Goal: Task Accomplishment & Management: Manage account settings

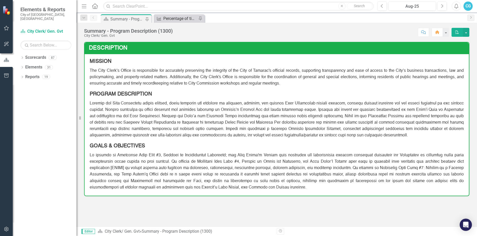
drag, startPoint x: 183, startPoint y: 13, endPoint x: 181, endPoint y: 17, distance: 4.6
click at [181, 17] on div "Dropdown Search Scorecard Summary - Program Description (1300) Pin Measure Perc…" at bounding box center [276, 17] width 401 height 10
click at [180, 17] on div "Percentage of times City Commission legislation is executed and scanned to the …" at bounding box center [180, 18] width 34 height 6
click at [178, 18] on div "Percentage of times City Commission legislation is executed and scanned to the …" at bounding box center [180, 19] width 34 height 6
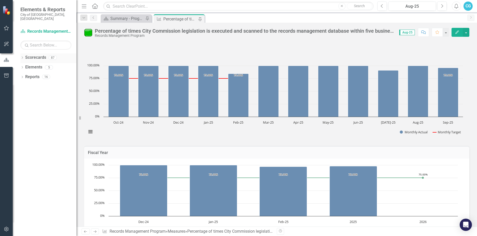
click at [26, 55] on link "Scorecards" at bounding box center [35, 58] width 21 height 6
click at [22, 76] on div "Dropdown Reports 16" at bounding box center [48, 78] width 56 height 10
click at [26, 74] on link "Reports" at bounding box center [32, 77] width 14 height 6
click at [35, 67] on div "Elements 5" at bounding box center [50, 68] width 51 height 10
click at [33, 64] on link "Elements" at bounding box center [33, 67] width 17 height 6
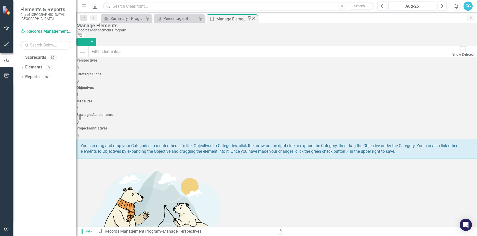
click at [253, 18] on icon "Close" at bounding box center [253, 18] width 5 height 4
click at [34, 56] on link "Scorecards" at bounding box center [35, 58] width 21 height 6
click at [21, 56] on div "Dropdown" at bounding box center [22, 58] width 4 height 4
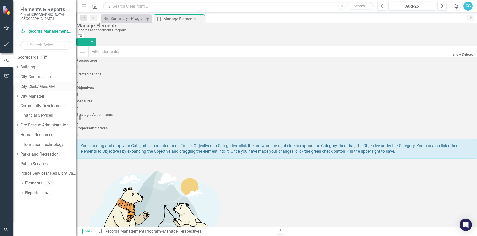
click at [19, 85] on icon "Dropdown" at bounding box center [17, 86] width 4 height 3
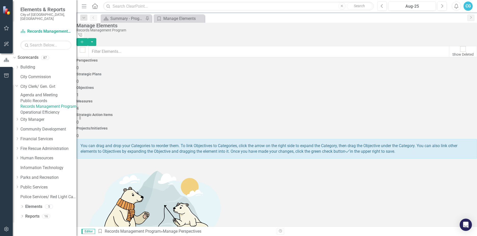
click at [43, 108] on link "Records Management Program" at bounding box center [48, 107] width 56 height 6
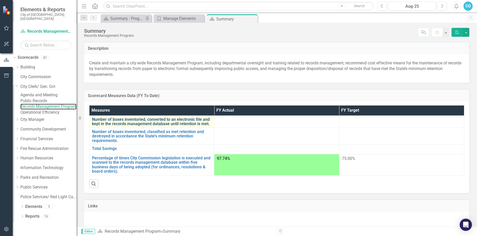
scroll to position [25, 0]
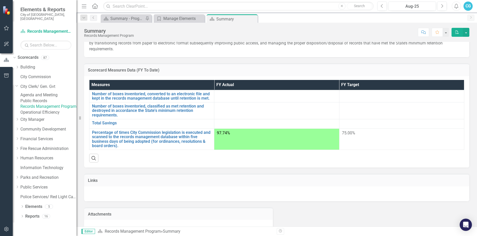
click at [329, 110] on td at bounding box center [276, 110] width 125 height 17
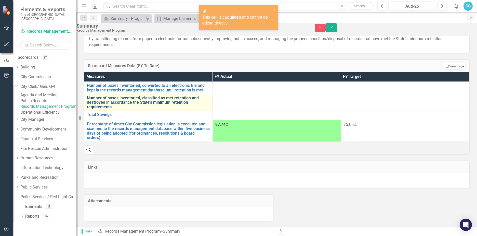
click at [182, 107] on link "Number of boxes inventoried, classified as met retention and destroyed in accor…" at bounding box center [148, 103] width 123 height 14
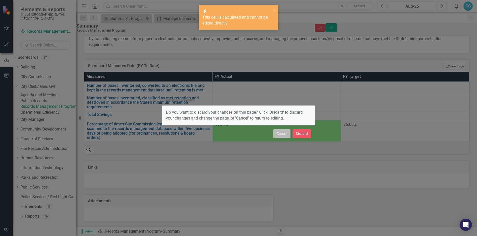
click at [281, 136] on button "Cancel" at bounding box center [281, 133] width 17 height 9
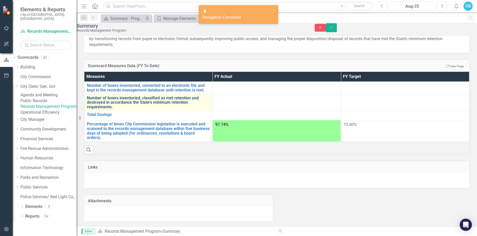
click at [120, 106] on link "Number of boxes inventoried, classified as met retention and destroyed in accor…" at bounding box center [148, 103] width 123 height 14
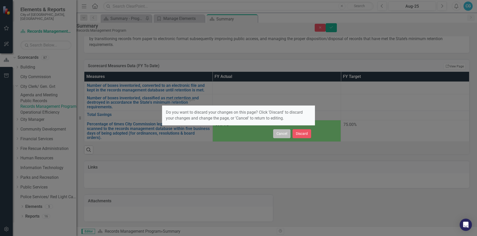
click at [279, 133] on button "Cancel" at bounding box center [281, 133] width 17 height 9
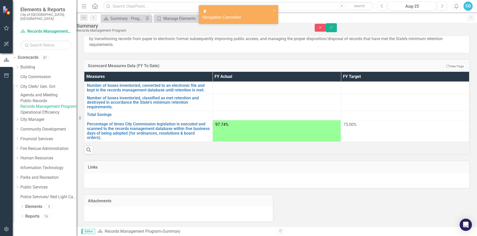
click at [441, 32] on div "Close Save" at bounding box center [396, 27] width 163 height 9
click at [326, 31] on button "Close" at bounding box center [320, 28] width 11 height 8
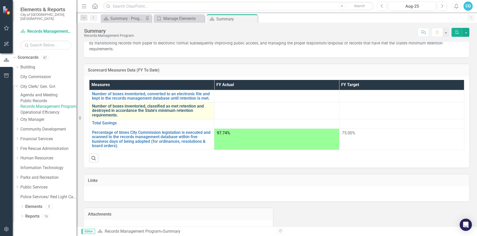
click at [134, 109] on link "Number of boxes inventoried, classified as met retention and destroyed in accor…" at bounding box center [152, 111] width 120 height 14
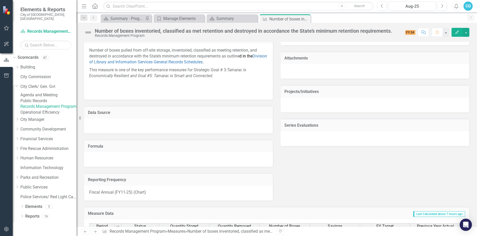
scroll to position [283, 0]
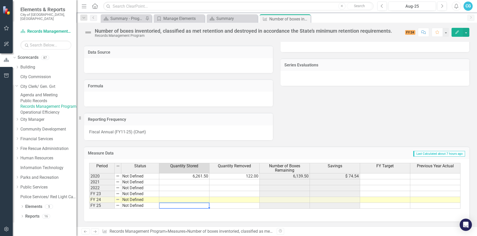
click at [185, 206] on td at bounding box center [184, 205] width 50 height 6
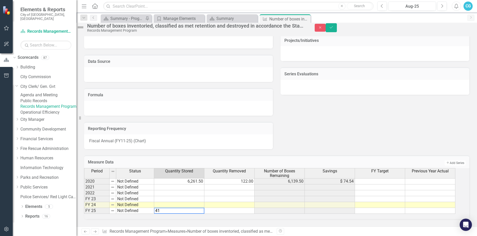
type textarea "4"
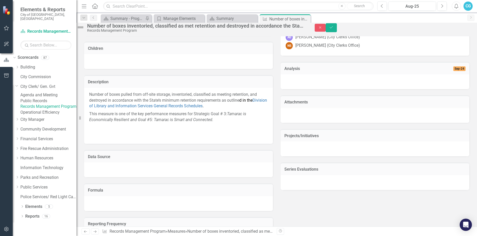
scroll to position [79, 0]
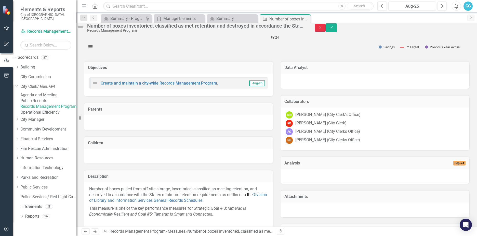
click at [326, 31] on button "Close" at bounding box center [320, 28] width 11 height 8
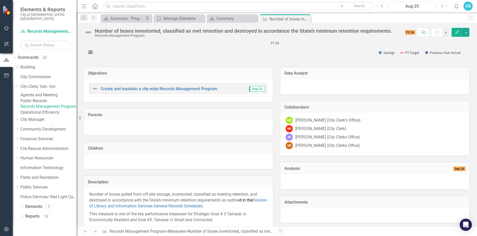
click at [93, 19] on icon "Previous" at bounding box center [94, 17] width 4 height 3
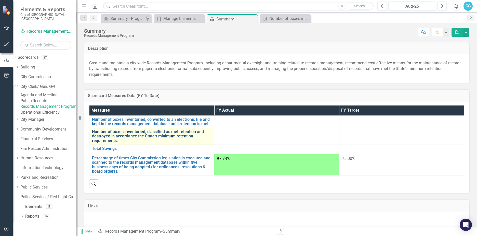
click at [142, 132] on link "Number of boxes inventoried, classified as met retention and destroyed in accor…" at bounding box center [152, 136] width 120 height 14
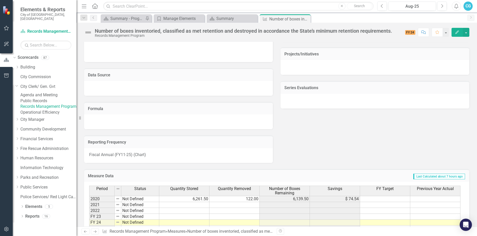
scroll to position [283, 0]
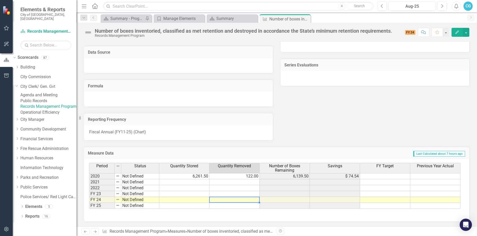
click at [216, 199] on td at bounding box center [235, 200] width 50 height 6
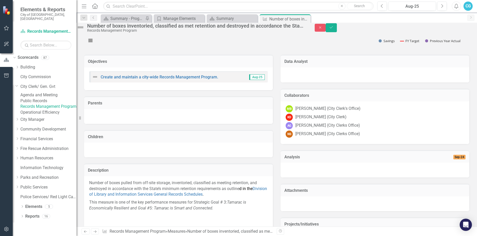
scroll to position [79, 0]
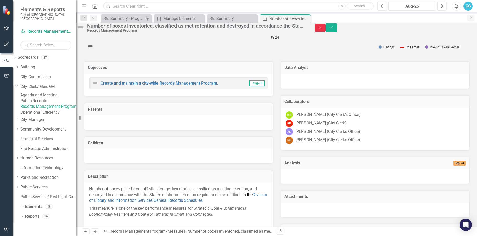
type textarea "412"
click at [326, 32] on button "Close" at bounding box center [320, 28] width 11 height 8
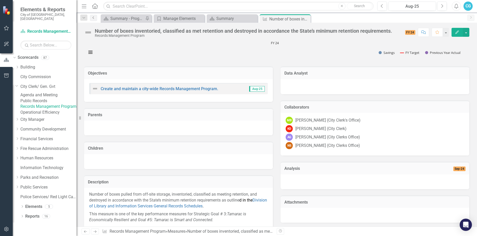
click at [92, 18] on icon "Previous" at bounding box center [94, 17] width 4 height 3
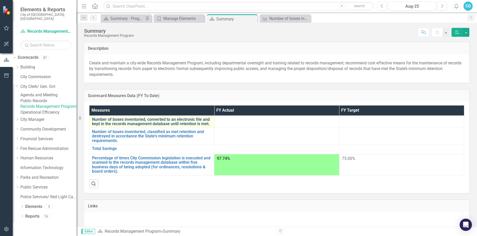
click at [160, 120] on link "Number of boxes inventoried, converted to an electronic file and kept in the re…" at bounding box center [152, 121] width 120 height 9
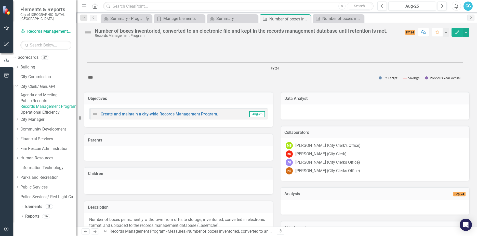
scroll to position [51, 0]
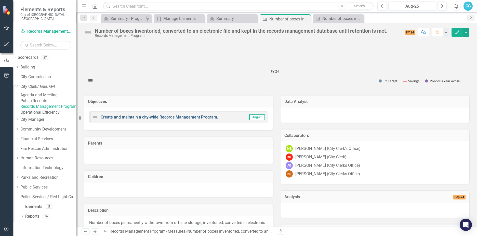
click at [183, 116] on link "Create and maintain a city-wide Records Management Program." at bounding box center [160, 116] width 118 height 5
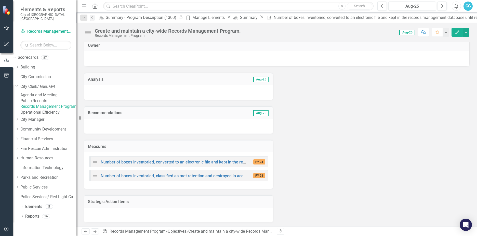
scroll to position [4, 0]
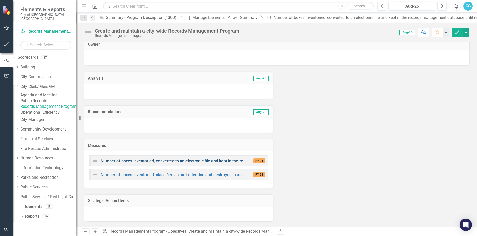
click at [206, 160] on link "Number of boxes inventoried, converted to an electronic file and kept in the re…" at bounding box center [219, 160] width 236 height 5
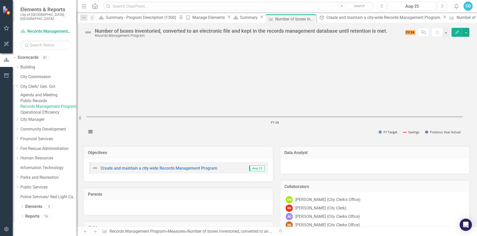
click at [94, 18] on icon "Previous" at bounding box center [92, 17] width 4 height 3
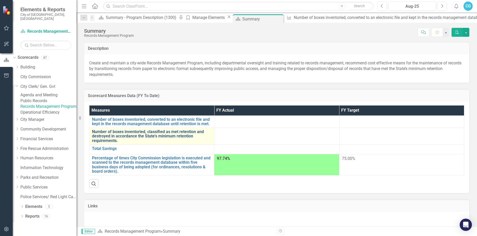
click at [152, 132] on link "Number of boxes inventoried, classified as met retention and destroyed in accor…" at bounding box center [152, 136] width 120 height 14
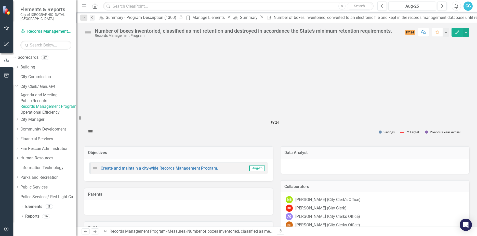
click at [93, 17] on icon "Previous" at bounding box center [92, 17] width 4 height 3
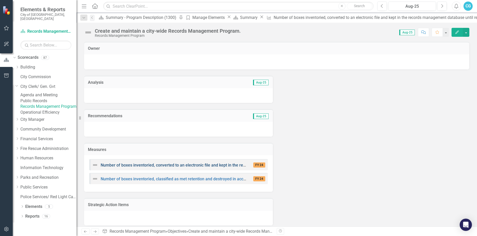
click at [202, 164] on link "Number of boxes inventoried, converted to an electronic file and kept in the re…" at bounding box center [219, 164] width 236 height 5
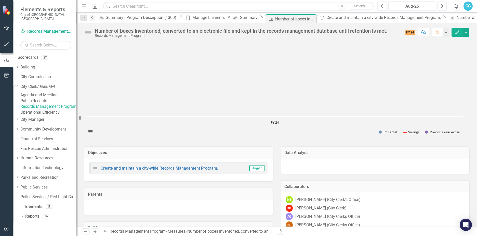
click at [93, 20] on link "Previous" at bounding box center [92, 18] width 5 height 6
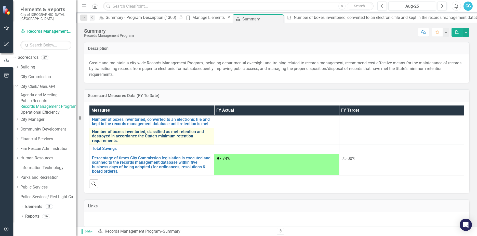
click at [118, 137] on link "Number of boxes inventoried, classified as met retention and destroyed in accor…" at bounding box center [152, 136] width 120 height 14
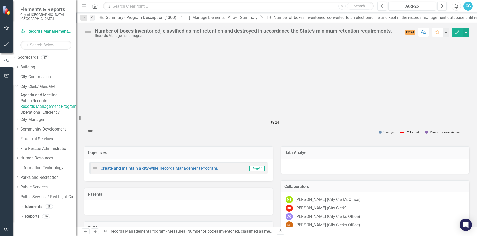
click at [94, 17] on icon "Previous" at bounding box center [92, 17] width 4 height 3
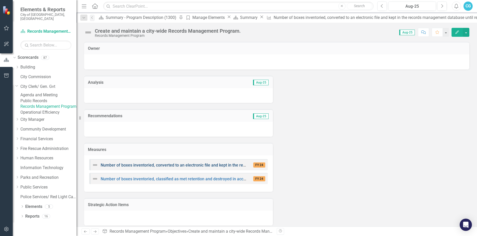
click at [144, 165] on link "Number of boxes inventoried, converted to an electronic file and kept in the re…" at bounding box center [219, 164] width 236 height 5
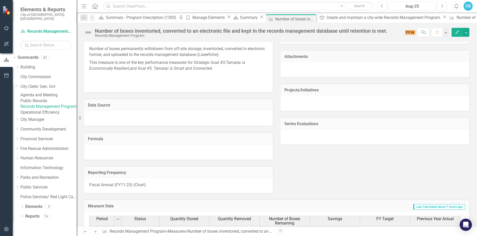
scroll to position [277, 0]
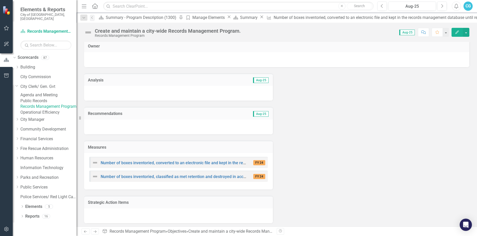
scroll to position [4, 0]
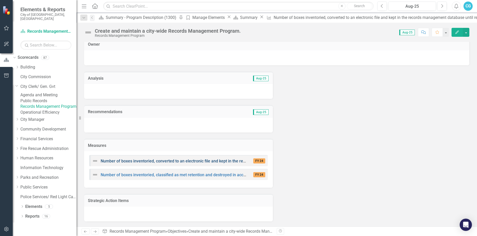
click at [155, 161] on link "Number of boxes inventoried, converted to an electronic file and kept in the re…" at bounding box center [219, 160] width 236 height 5
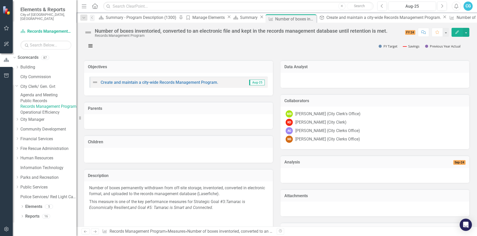
scroll to position [76, 0]
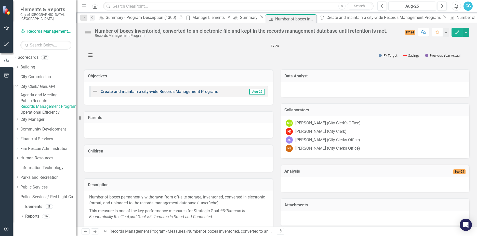
click at [176, 90] on link "Create and maintain a city-wide Records Management Program." at bounding box center [160, 91] width 118 height 5
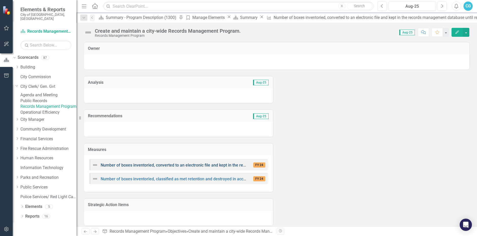
scroll to position [4, 0]
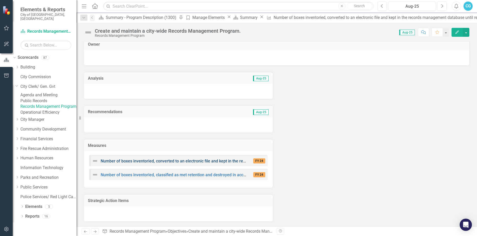
click at [169, 160] on link "Number of boxes inventoried, converted to an electronic file and kept in the re…" at bounding box center [219, 160] width 236 height 5
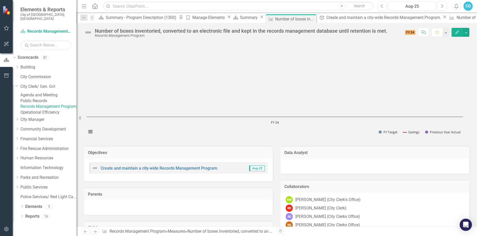
click at [94, 19] on icon "Previous" at bounding box center [92, 17] width 4 height 3
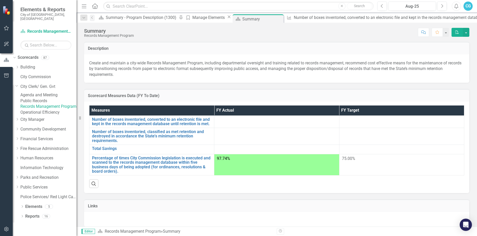
click at [317, 138] on td at bounding box center [276, 135] width 125 height 17
click at [316, 138] on td at bounding box center [276, 135] width 125 height 17
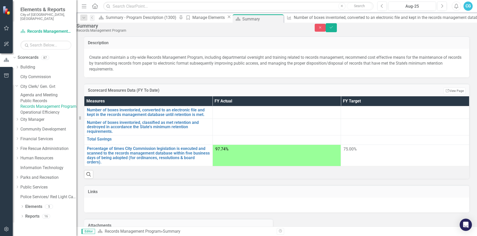
click at [290, 126] on div at bounding box center [276, 123] width 123 height 6
click at [298, 135] on td at bounding box center [277, 126] width 128 height 17
click at [296, 135] on td at bounding box center [277, 126] width 128 height 17
click at [334, 29] on icon "Save" at bounding box center [331, 27] width 5 height 4
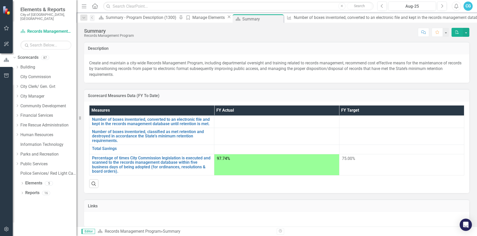
click at [307, 139] on td at bounding box center [276, 135] width 125 height 17
click at [302, 135] on div at bounding box center [277, 132] width 120 height 6
click at [291, 131] on div at bounding box center [277, 132] width 120 height 6
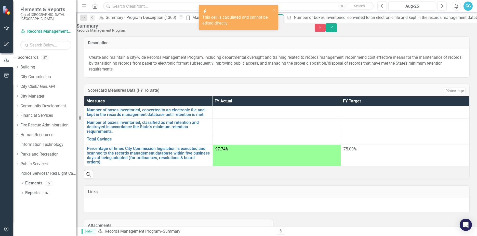
click at [291, 126] on div at bounding box center [276, 123] width 123 height 6
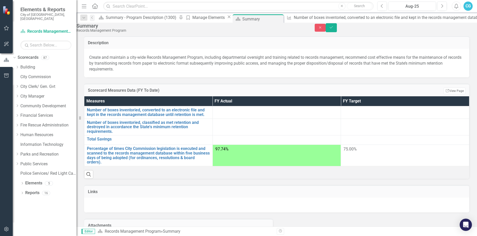
click at [289, 126] on div at bounding box center [276, 123] width 123 height 6
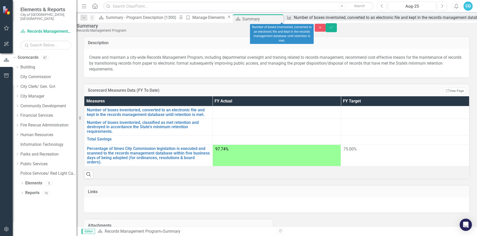
click at [294, 19] on div "Number of boxes inventoried, converted to an electronic file and kept in the re…" at bounding box center [409, 17] width 230 height 6
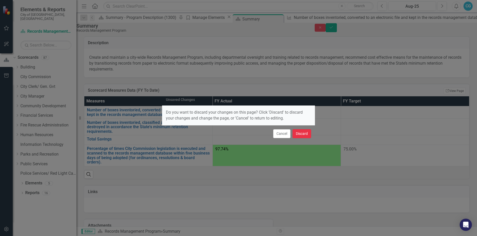
click at [296, 133] on button "Discard" at bounding box center [302, 133] width 19 height 9
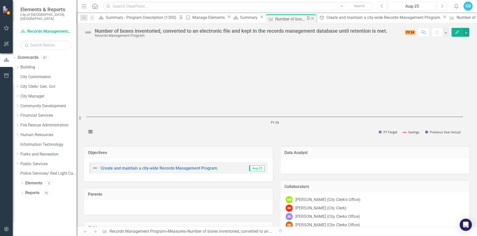
click at [307, 19] on div "Pin" at bounding box center [308, 19] width 3 height 6
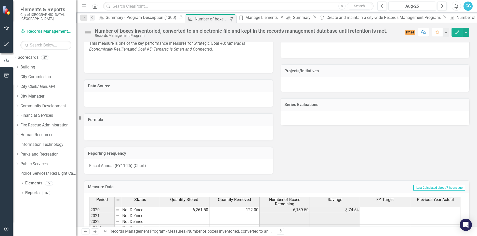
scroll to position [277, 0]
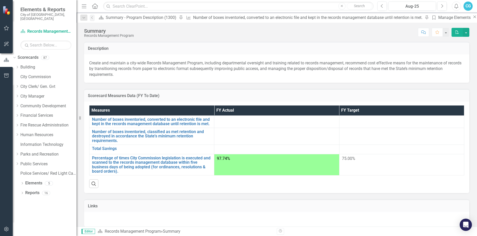
click at [301, 131] on div at bounding box center [277, 132] width 120 height 6
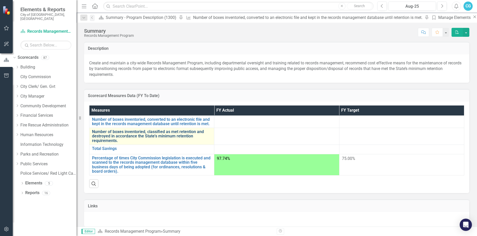
click at [212, 133] on link "Number of boxes inventoried, classified as met retention and destroyed in accor…" at bounding box center [152, 136] width 120 height 14
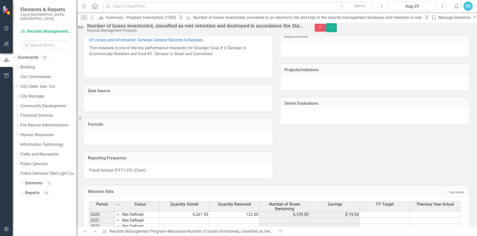
scroll to position [284, 0]
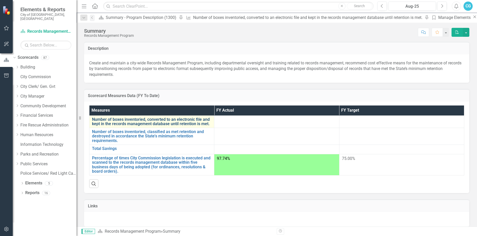
click at [145, 119] on link "Number of boxes inventoried, converted to an electronic file and kept in the re…" at bounding box center [152, 121] width 120 height 9
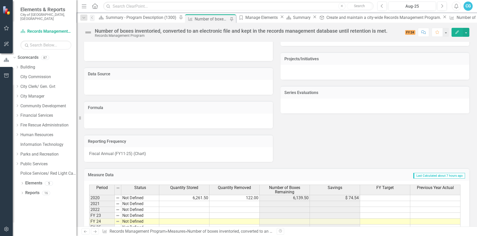
scroll to position [277, 0]
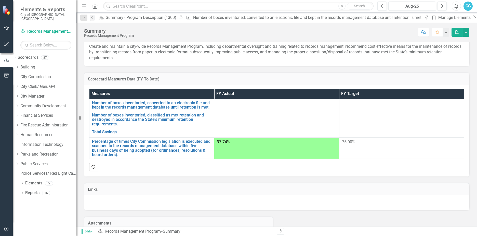
scroll to position [30, 0]
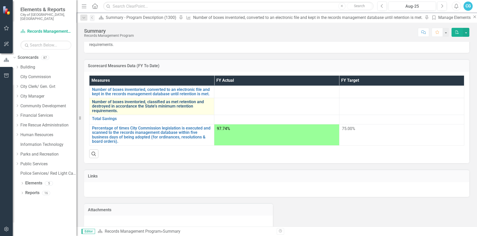
click at [196, 101] on link "Number of boxes inventoried, classified as met retention and destroyed in accor…" at bounding box center [152, 106] width 120 height 14
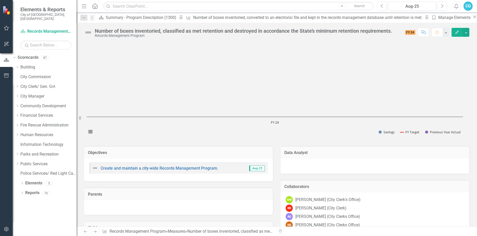
click at [93, 21] on div "Dropdown Search Scorecard Summary - Program Description (1300) Pin Measure Numb…" at bounding box center [276, 17] width 401 height 10
click at [0, 0] on icon "Close" at bounding box center [0, 0] width 0 height 0
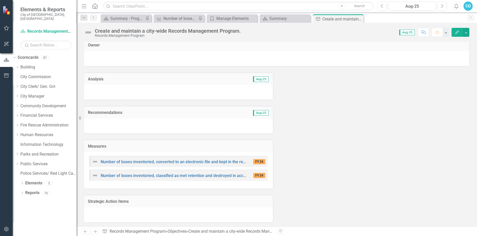
scroll to position [4, 0]
click at [359, 21] on div "Close" at bounding box center [359, 19] width 5 height 6
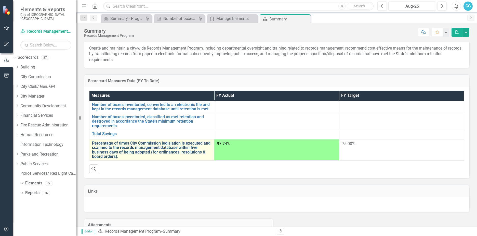
scroll to position [30, 0]
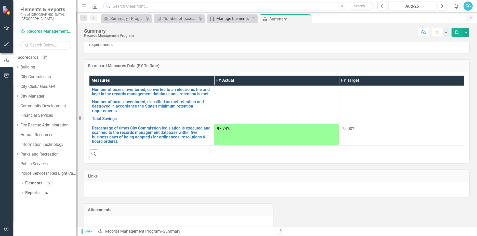
click at [230, 17] on div "Manage Elements" at bounding box center [233, 18] width 35 height 6
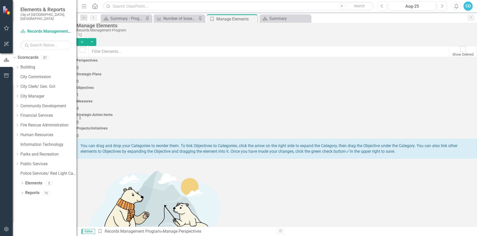
click at [240, 86] on div "Objectives 1" at bounding box center [276, 92] width 401 height 12
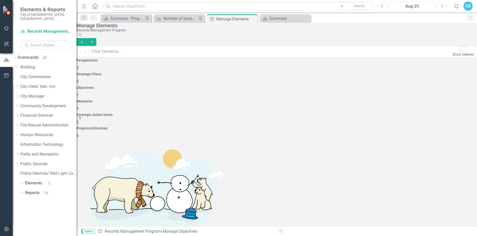
click at [313, 99] on div "Measures 4" at bounding box center [276, 105] width 401 height 12
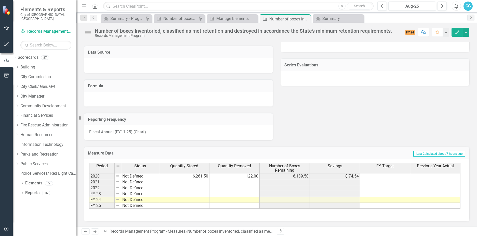
scroll to position [130, 0]
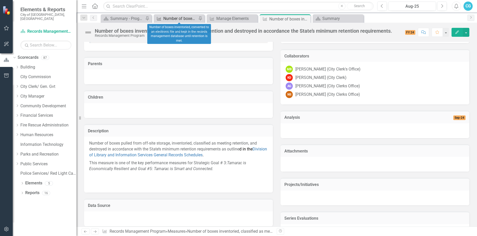
click at [167, 17] on div "Number of boxes inventoried, converted to an electronic file and kept in the re…" at bounding box center [180, 18] width 34 height 6
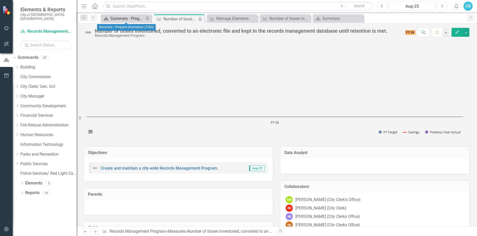
click at [121, 17] on div "Summary - Program Description (1300)" at bounding box center [127, 18] width 34 height 6
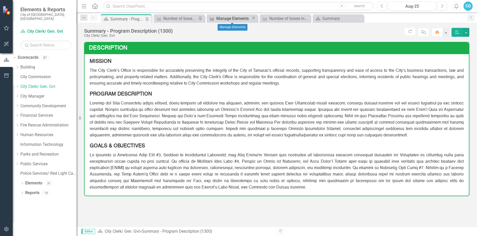
click at [218, 21] on div "Manage Elements" at bounding box center [233, 18] width 35 height 6
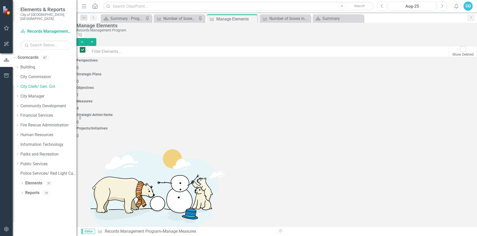
checkbox input "false"
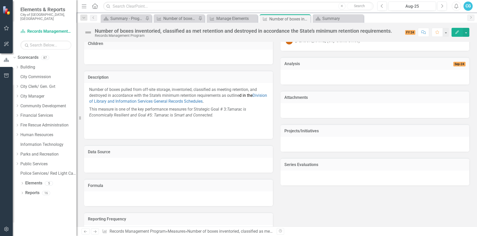
scroll to position [79, 0]
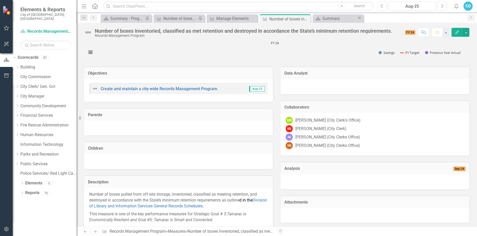
click at [330, 22] on div "Scorecard Summary Close" at bounding box center [338, 18] width 51 height 8
click at [331, 21] on div "Summary" at bounding box center [340, 18] width 35 height 6
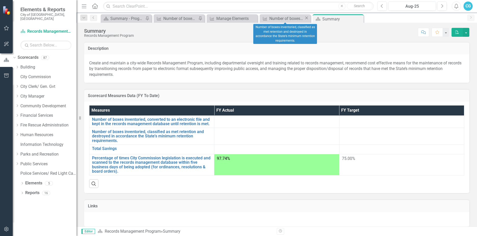
click at [306, 17] on icon "Close" at bounding box center [306, 18] width 5 height 4
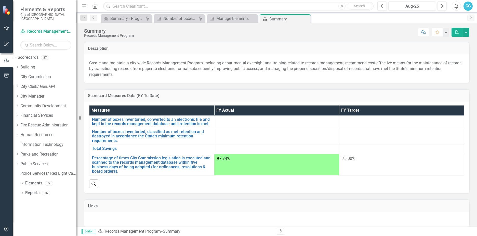
click at [281, 136] on td at bounding box center [276, 135] width 125 height 17
click at [280, 136] on td at bounding box center [276, 135] width 125 height 17
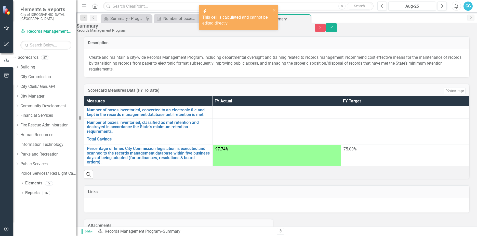
click at [276, 135] on td at bounding box center [277, 126] width 128 height 17
click at [285, 126] on div at bounding box center [276, 123] width 123 height 6
click at [282, 126] on div at bounding box center [276, 123] width 123 height 6
click at [282, 135] on td at bounding box center [277, 126] width 128 height 17
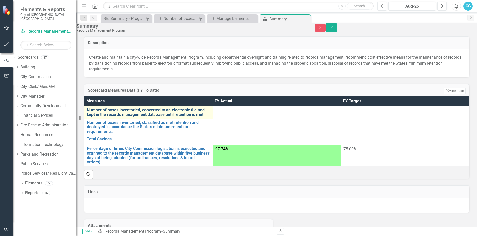
click at [210, 117] on link "Number of boxes inventoried, converted to an electronic file and kept in the re…" at bounding box center [148, 112] width 123 height 9
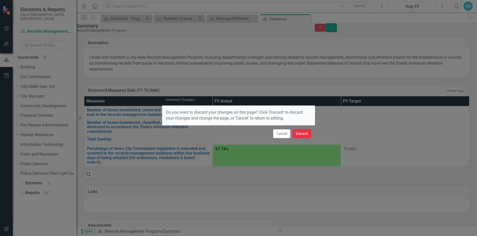
click at [303, 133] on button "Discard" at bounding box center [302, 133] width 19 height 9
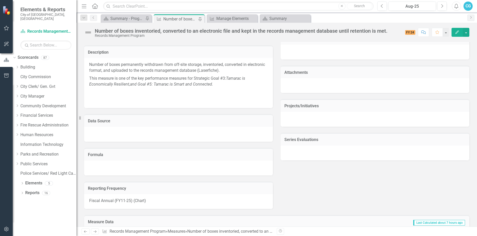
scroll to position [277, 0]
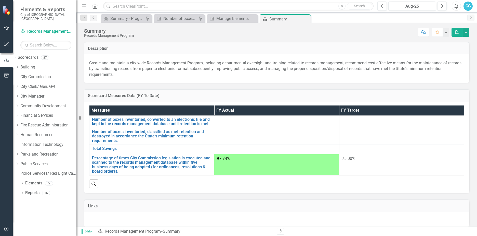
click at [393, 123] on div at bounding box center [402, 120] width 120 height 6
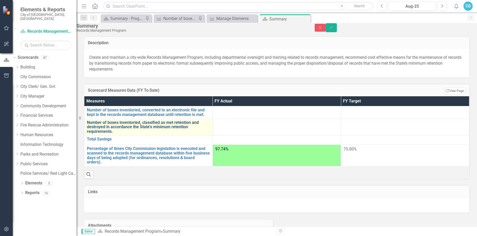
click at [163, 130] on link "Number of boxes inventoried, classified as met retention and destroyed in accor…" at bounding box center [148, 127] width 123 height 14
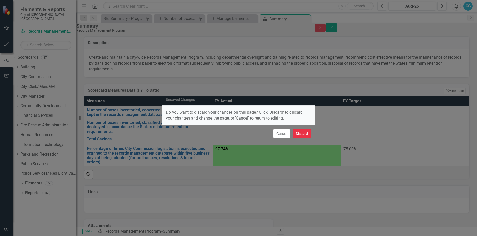
click at [298, 135] on button "Discard" at bounding box center [302, 133] width 19 height 9
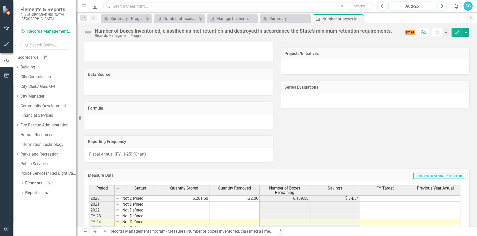
scroll to position [283, 0]
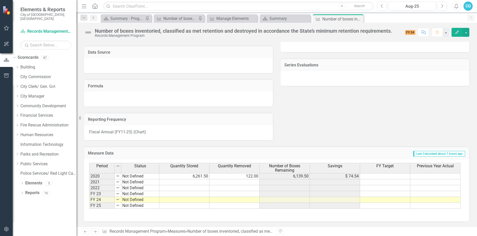
click at [95, 18] on icon "Previous" at bounding box center [94, 17] width 4 height 3
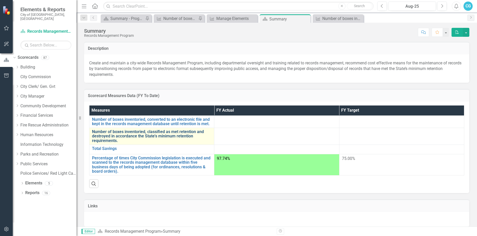
click at [152, 132] on link "Number of boxes inventoried, classified as met retention and destroyed in accor…" at bounding box center [152, 136] width 120 height 14
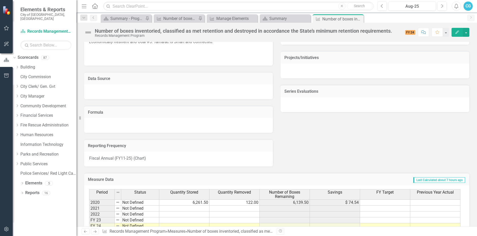
scroll to position [283, 0]
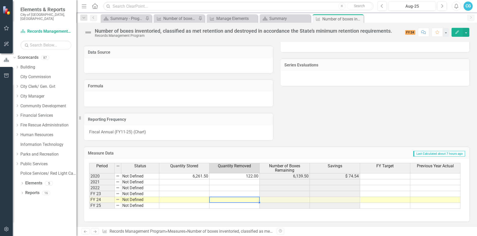
click at [249, 198] on td at bounding box center [235, 200] width 50 height 6
click at [236, 200] on td at bounding box center [235, 200] width 50 height 6
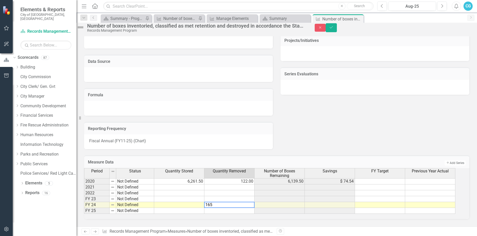
type textarea "165"
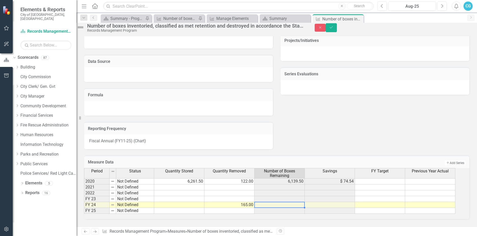
click at [280, 202] on td at bounding box center [280, 205] width 50 height 6
click at [337, 28] on button "Save" at bounding box center [331, 27] width 11 height 9
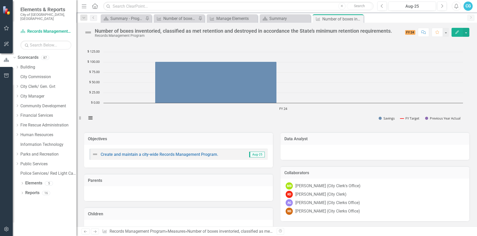
scroll to position [0, 0]
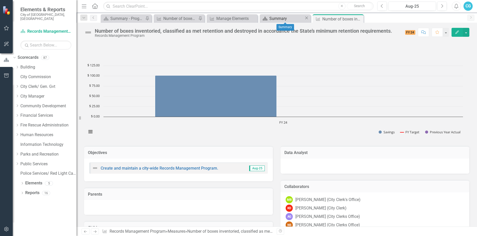
click at [293, 21] on div "Summary" at bounding box center [286, 18] width 35 height 6
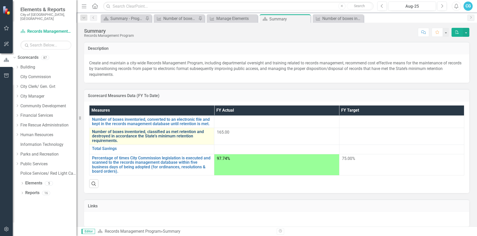
click at [126, 133] on link "Number of boxes inventoried, classified as met retention and destroyed in accor…" at bounding box center [152, 136] width 120 height 14
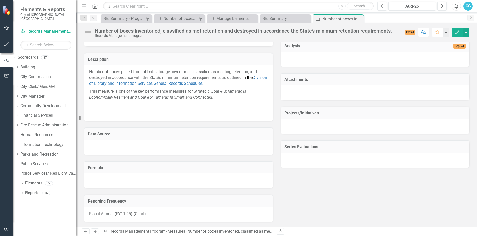
scroll to position [232, 0]
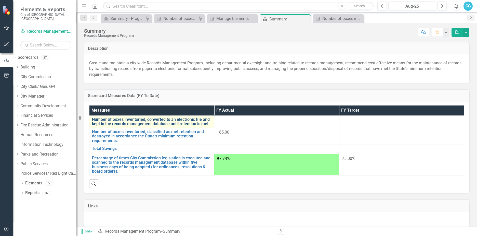
click at [208, 121] on link "Number of boxes inventoried, converted to an electronic file and kept in the re…" at bounding box center [152, 121] width 120 height 9
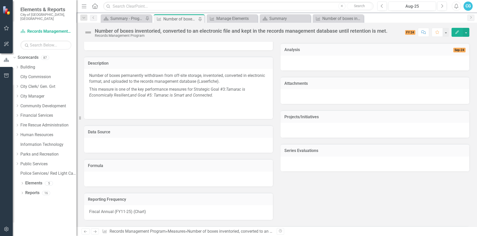
scroll to position [277, 0]
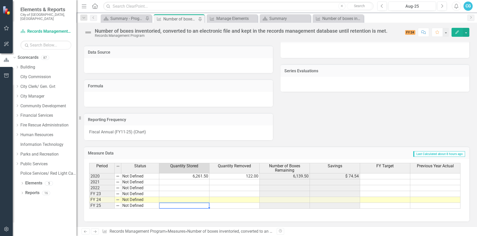
click at [190, 206] on td at bounding box center [184, 205] width 50 height 6
click at [191, 206] on td at bounding box center [184, 205] width 50 height 6
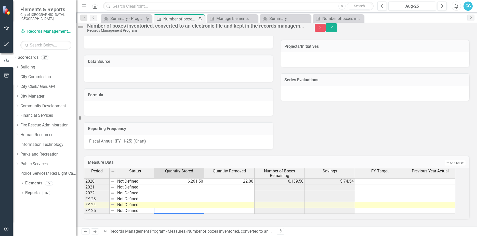
click at [191, 207] on textarea at bounding box center [179, 210] width 50 height 6
type textarea "4688.22"
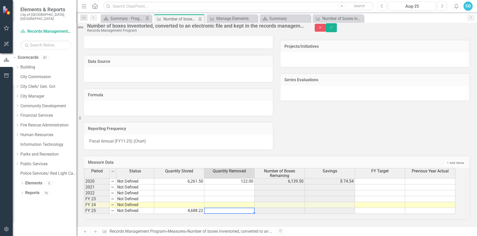
click at [241, 208] on td at bounding box center [229, 211] width 50 height 6
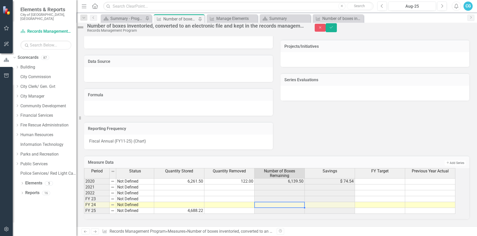
click at [301, 202] on td at bounding box center [280, 205] width 50 height 6
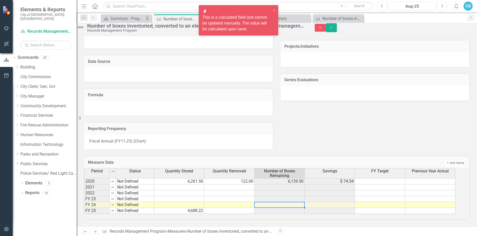
click at [296, 208] on td at bounding box center [280, 211] width 50 height 6
click at [295, 208] on td at bounding box center [280, 211] width 50 height 6
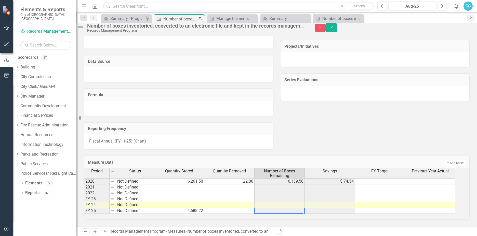
click at [295, 208] on td at bounding box center [280, 211] width 50 height 6
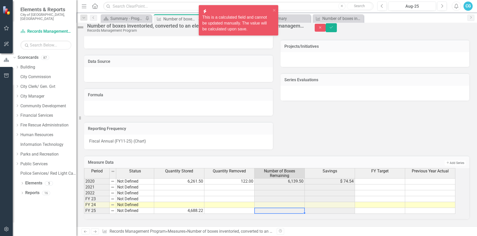
click at [293, 208] on td at bounding box center [280, 211] width 50 height 6
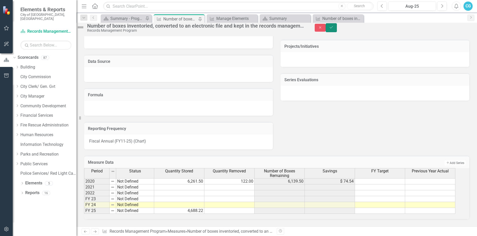
click at [337, 31] on button "Save" at bounding box center [331, 27] width 11 height 9
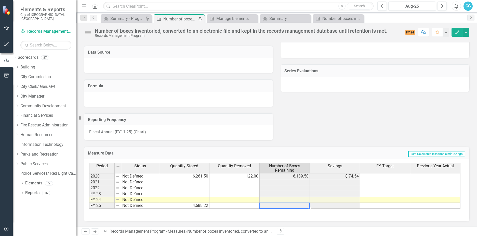
click at [291, 205] on td at bounding box center [285, 205] width 50 height 6
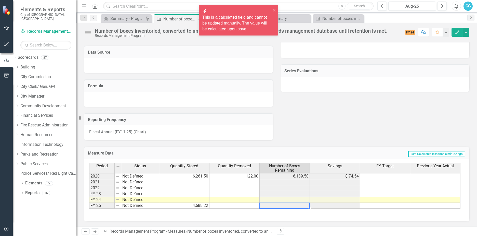
click at [291, 205] on td at bounding box center [285, 205] width 50 height 6
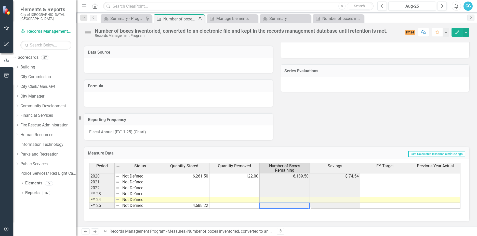
click at [291, 205] on td at bounding box center [285, 205] width 50 height 6
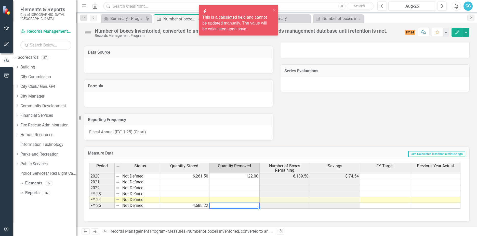
click at [230, 207] on td at bounding box center [235, 205] width 50 height 6
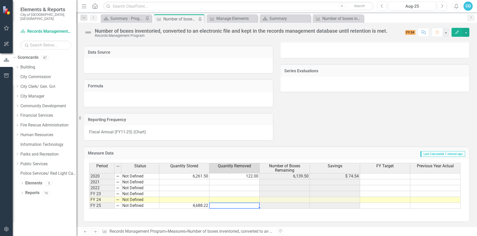
click at [247, 204] on td at bounding box center [235, 205] width 50 height 6
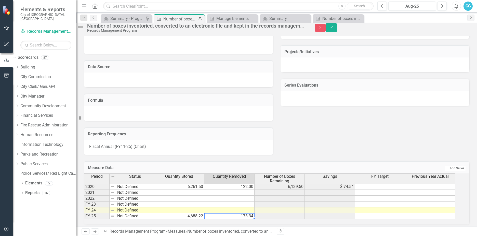
scroll to position [252, 0]
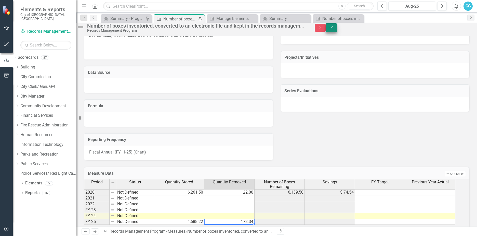
type textarea "173.34"
click at [334, 29] on icon "Save" at bounding box center [331, 27] width 5 height 4
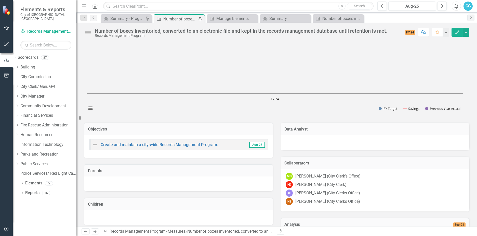
scroll to position [0, 0]
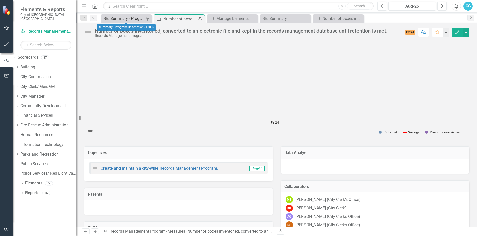
click at [128, 17] on div "Summary - Program Description (1300)" at bounding box center [127, 18] width 34 height 6
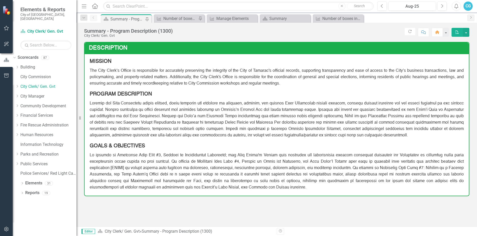
click at [190, 14] on div "Dropdown Search Scorecard Summary - Program Description (1300) Pin Measure Numb…" at bounding box center [276, 17] width 401 height 10
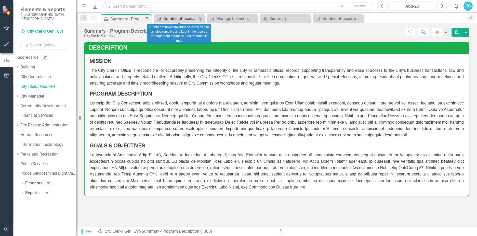
click at [192, 18] on div "Number of boxes inventoried, converted to an electronic file and kept in the re…" at bounding box center [180, 18] width 34 height 6
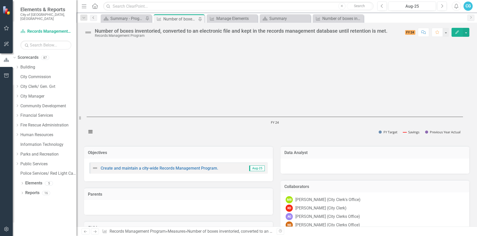
click at [93, 19] on link "Previous" at bounding box center [93, 18] width 7 height 6
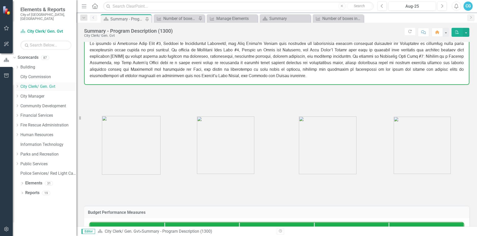
scroll to position [105, 0]
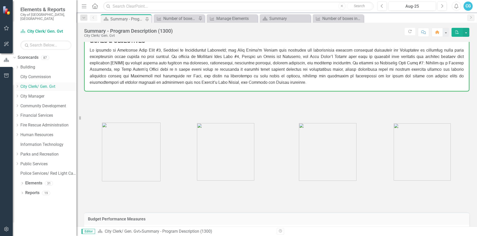
click at [37, 84] on link "City Clerk/ Gen. Gvt" at bounding box center [48, 87] width 56 height 6
click at [228, 16] on div "Manage Elements" at bounding box center [233, 18] width 35 height 6
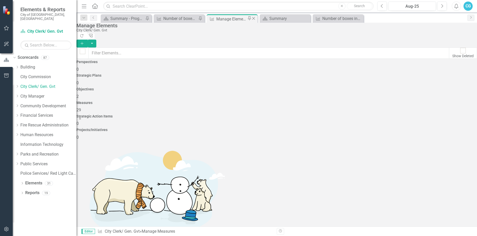
click at [253, 17] on icon "Close" at bounding box center [253, 18] width 5 height 4
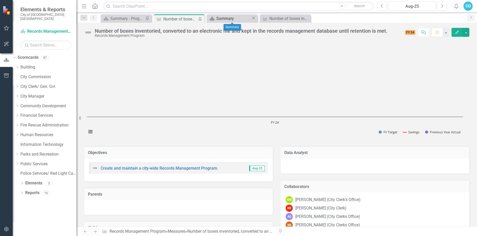
click at [244, 16] on div "Summary" at bounding box center [233, 18] width 35 height 6
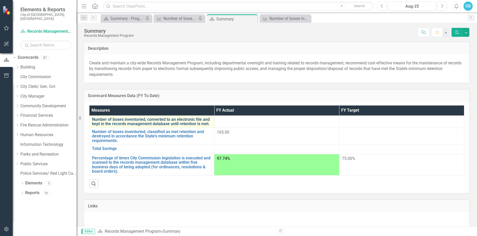
click at [212, 122] on link "Number of boxes inventoried, converted to an electronic file and kept in the re…" at bounding box center [152, 121] width 120 height 9
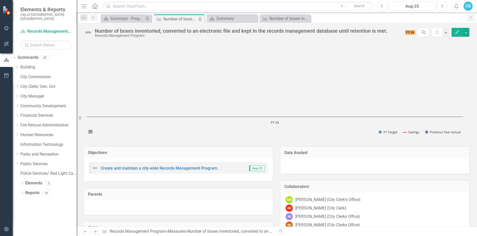
click at [93, 20] on link "Previous" at bounding box center [93, 18] width 7 height 6
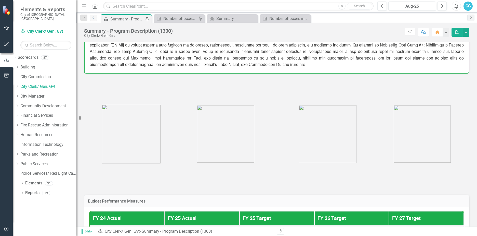
scroll to position [153, 0]
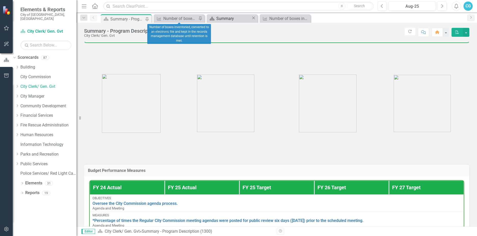
click at [219, 19] on div "Summary" at bounding box center [233, 18] width 35 height 6
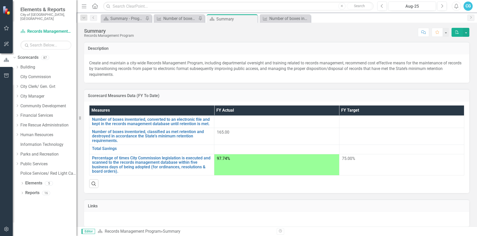
scroll to position [25, 0]
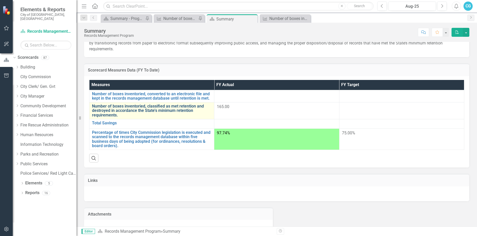
click at [146, 106] on link "Number of boxes inventoried, classified as met retention and destroyed in accor…" at bounding box center [152, 111] width 120 height 14
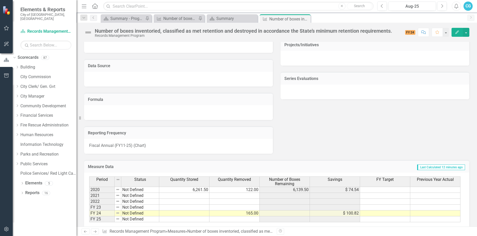
scroll to position [283, 0]
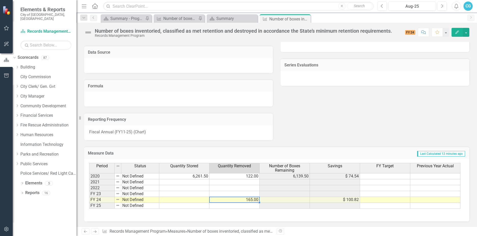
click at [252, 198] on td "165.00" at bounding box center [235, 200] width 50 height 6
click at [250, 199] on td "165.00" at bounding box center [235, 200] width 50 height 6
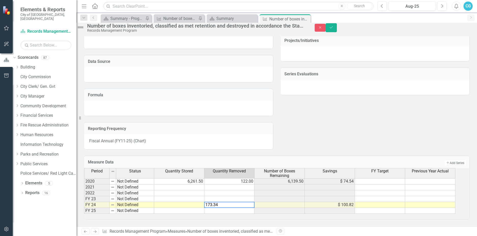
type textarea "173.34"
click at [193, 202] on td at bounding box center [179, 205] width 50 height 6
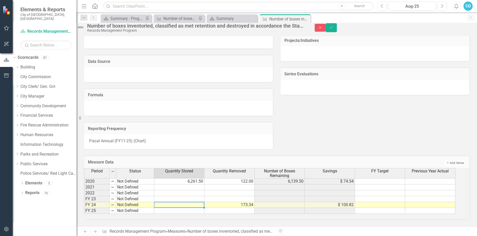
click at [195, 202] on td at bounding box center [179, 205] width 50 height 6
type textarea "4688.22"
click at [378, 138] on div "Objectives Create and maintain a city-wide Records Management Program. Aug-25 P…" at bounding box center [276, 7] width 393 height 284
click at [337, 29] on button "Save" at bounding box center [331, 27] width 11 height 9
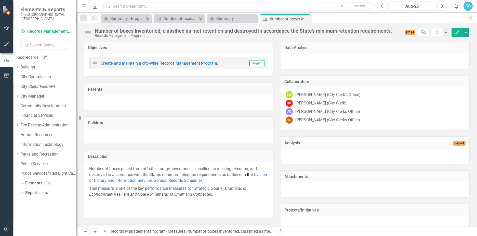
scroll to position [0, 0]
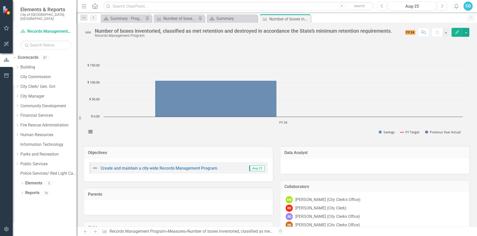
click at [95, 18] on icon "Previous" at bounding box center [94, 17] width 4 height 3
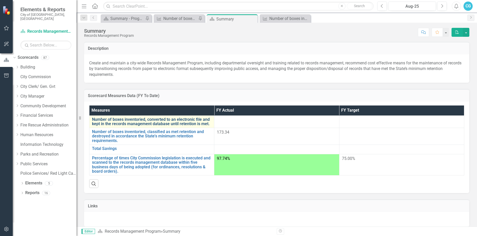
click at [181, 118] on link "Number of boxes inventoried, converted to an electronic file and kept in the re…" at bounding box center [152, 121] width 120 height 9
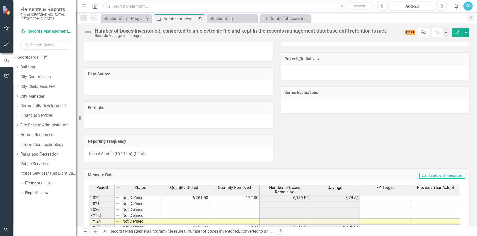
scroll to position [277, 0]
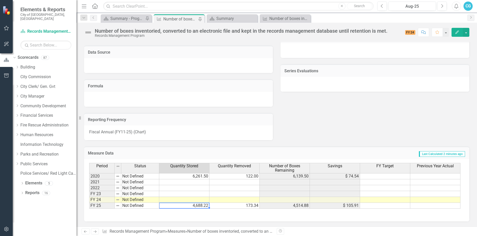
click at [89, 208] on div "Period Status Quantity Stored Quantity Removed Number of Boxes Remaining Saving…" at bounding box center [89, 186] width 0 height 46
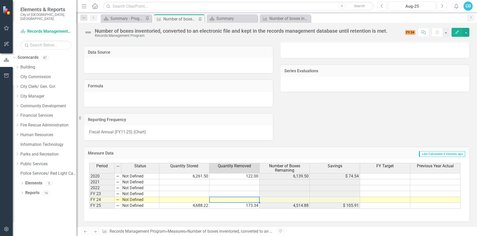
click at [245, 200] on td at bounding box center [235, 200] width 50 height 6
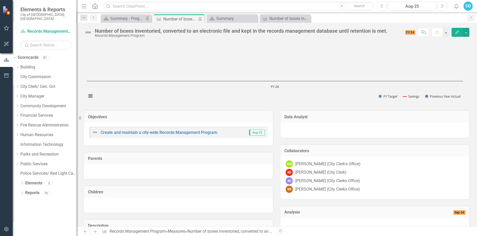
scroll to position [0, 0]
